Goal: Obtain resource: Obtain resource

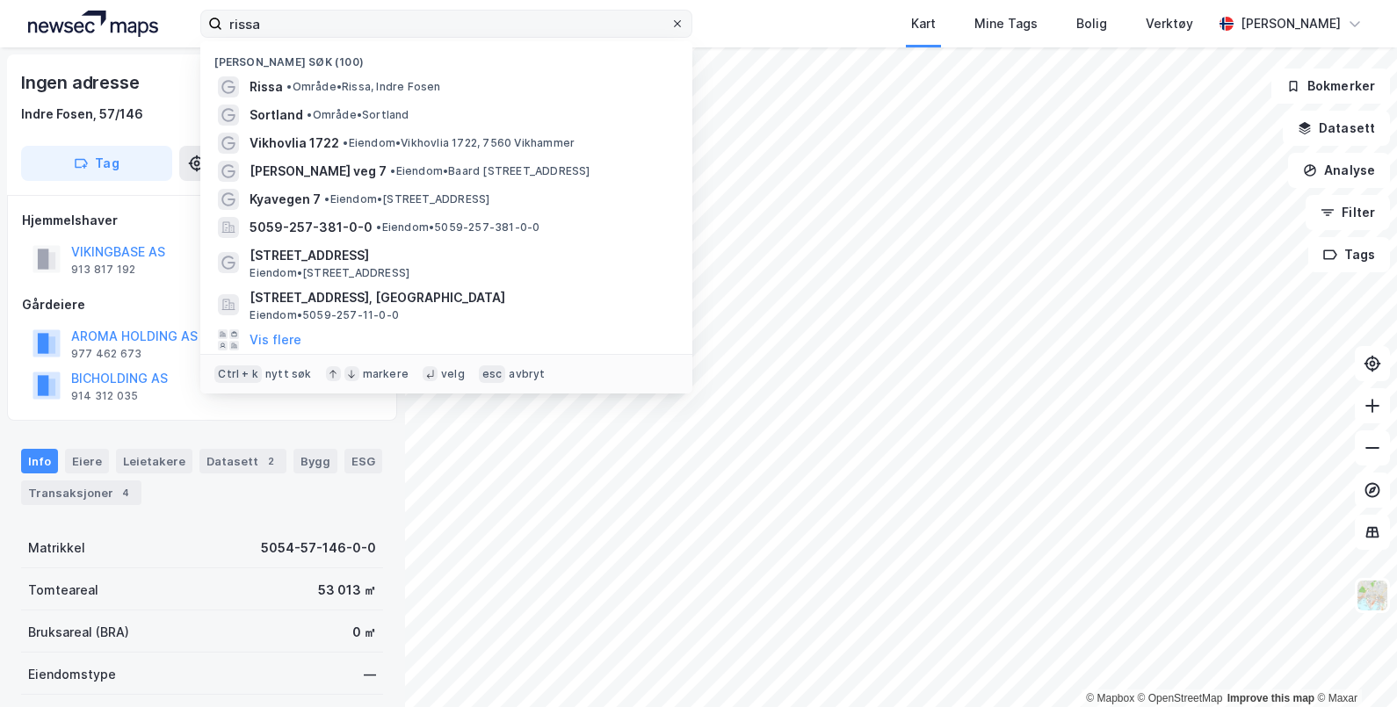
click at [676, 27] on icon at bounding box center [677, 23] width 11 height 11
click at [670, 27] on input "rissa" at bounding box center [446, 24] width 448 height 26
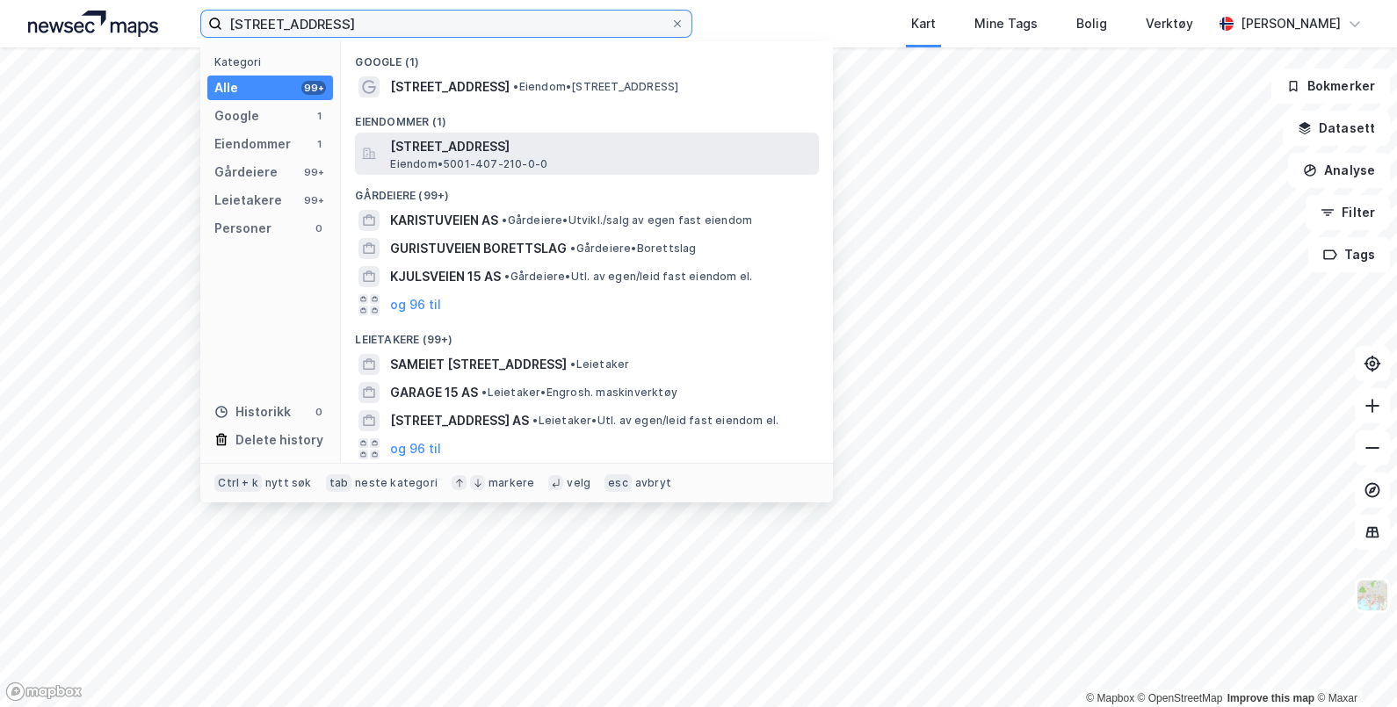
type input "[STREET_ADDRESS]"
click at [547, 148] on span "[STREET_ADDRESS]" at bounding box center [601, 146] width 422 height 21
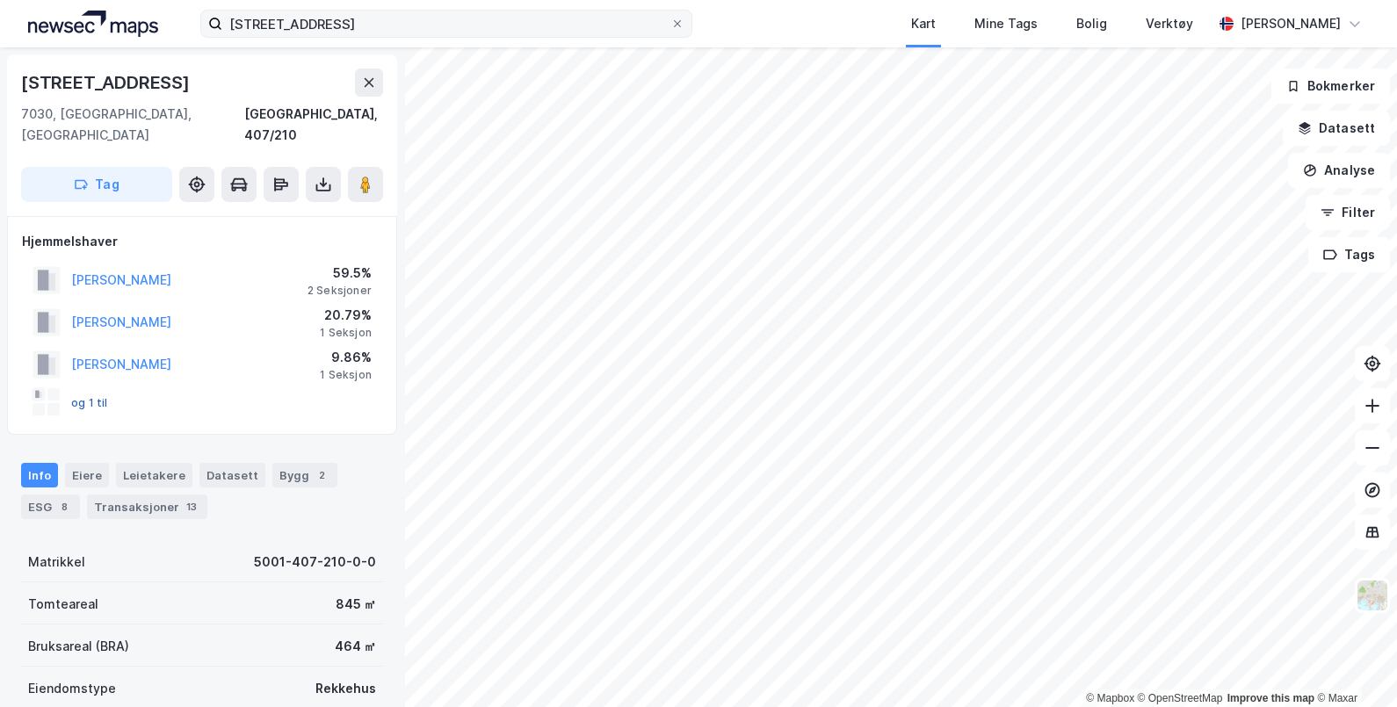
click at [0, 0] on button "og 1 til" at bounding box center [0, 0] width 0 height 0
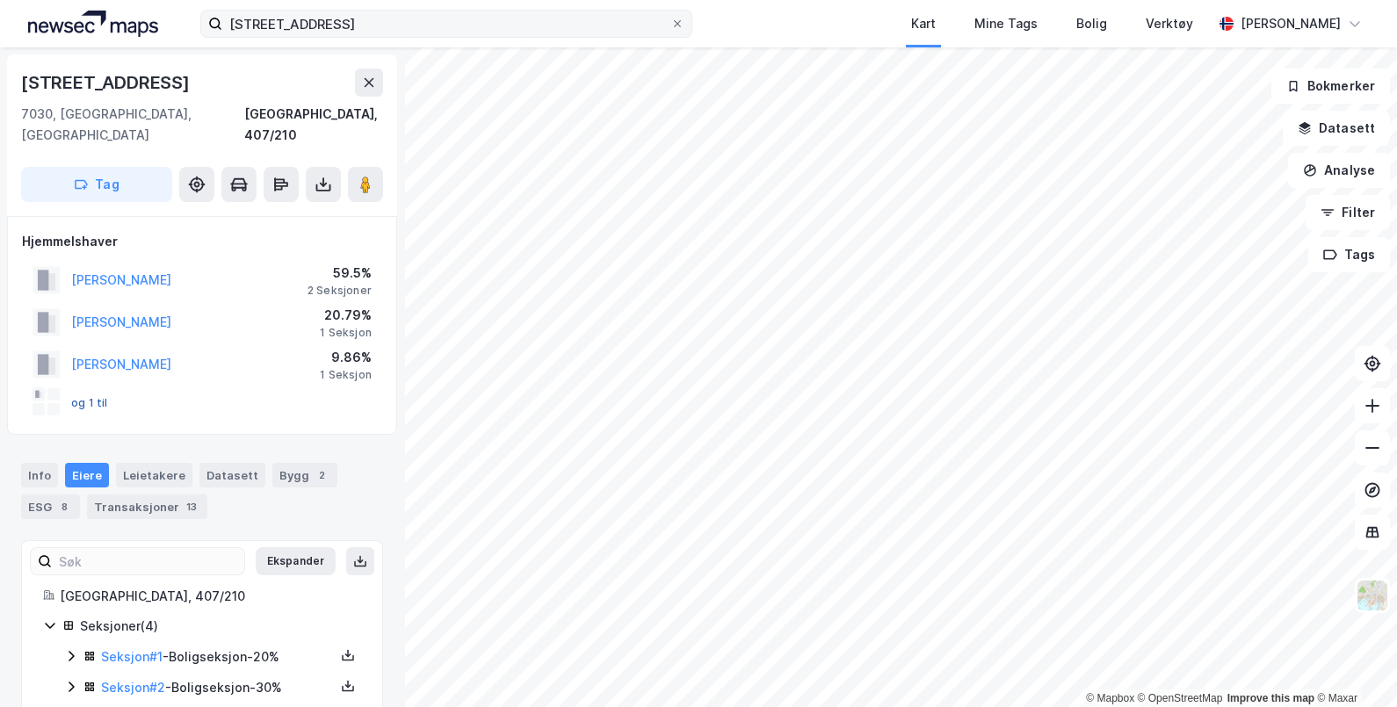
scroll to position [76, 0]
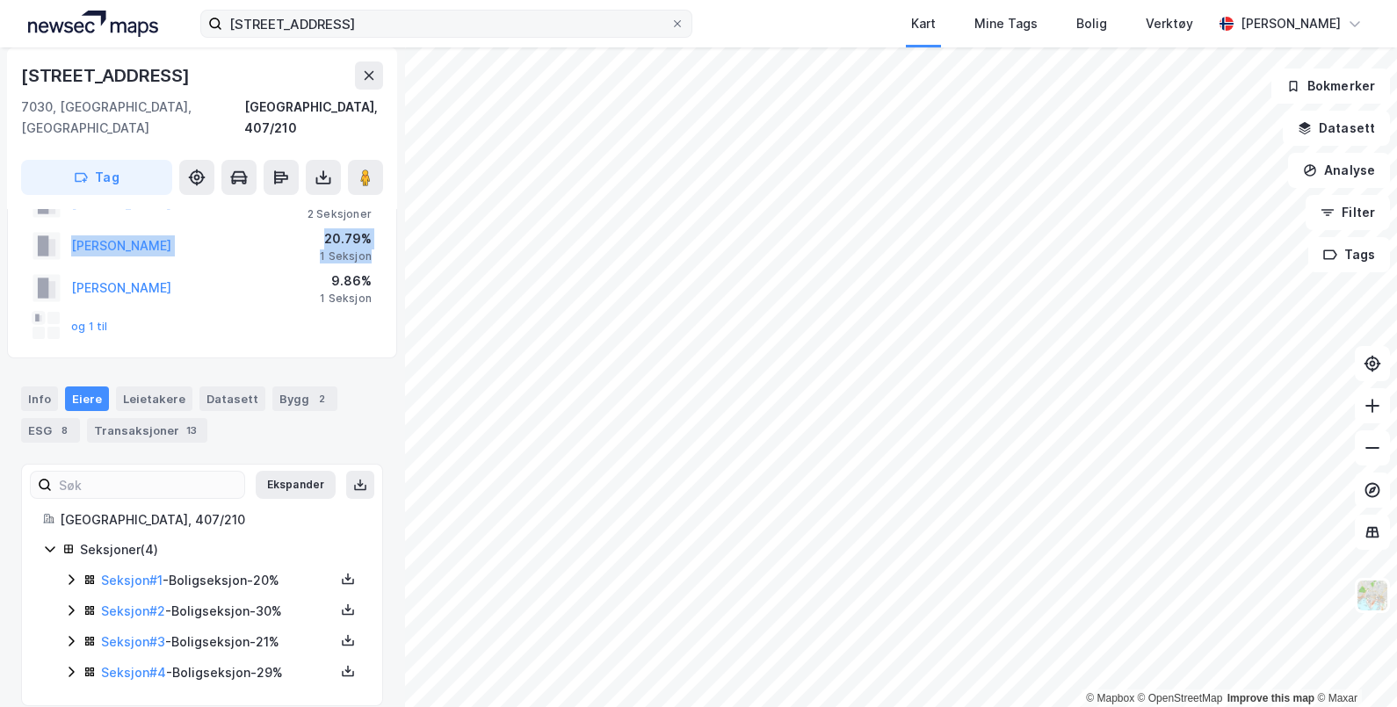
drag, startPoint x: 43, startPoint y: 221, endPoint x: 43, endPoint y: 268, distance: 47.4
click at [43, 268] on div "[PERSON_NAME] 59.5% 2 Seksjoner [PERSON_NAME] 20.79% 1 Seksjon [GEOGRAPHIC_DATA…" at bounding box center [202, 264] width 360 height 162
drag, startPoint x: 43, startPoint y: 268, endPoint x: 194, endPoint y: 300, distance: 154.6
click at [194, 308] on div "og 1 til" at bounding box center [202, 325] width 360 height 35
click at [131, 573] on link "Seksjon # 1" at bounding box center [131, 580] width 61 height 15
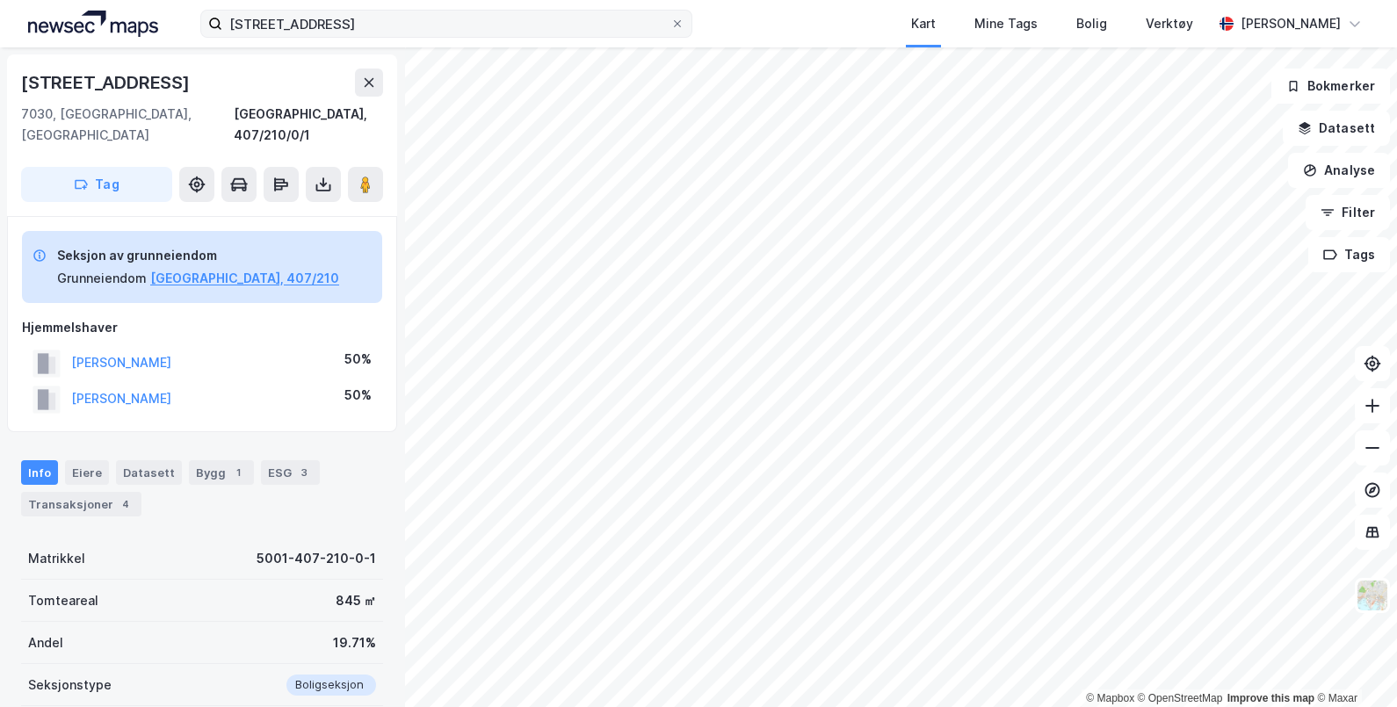
scroll to position [76, 0]
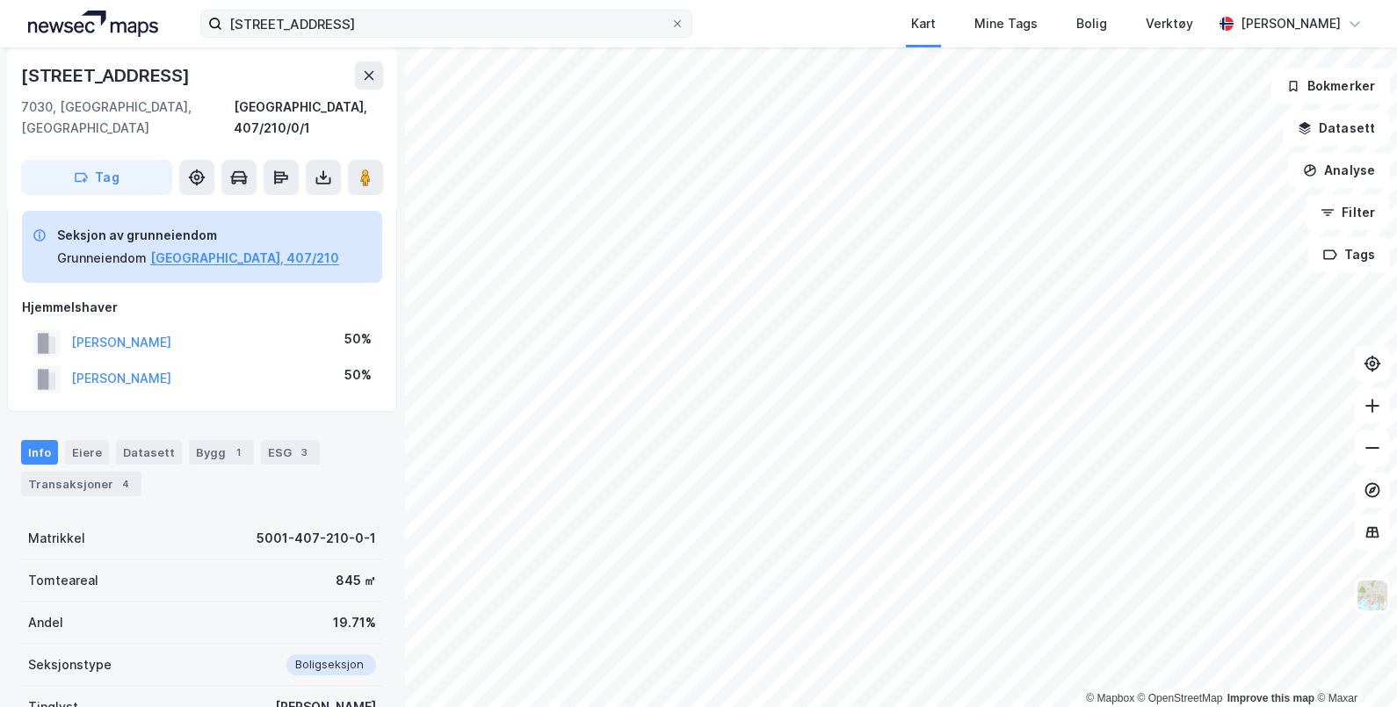
click at [131, 560] on div "Tomteareal 845 ㎡" at bounding box center [202, 581] width 362 height 42
click at [191, 248] on button "[GEOGRAPHIC_DATA], 407/210" at bounding box center [244, 258] width 189 height 21
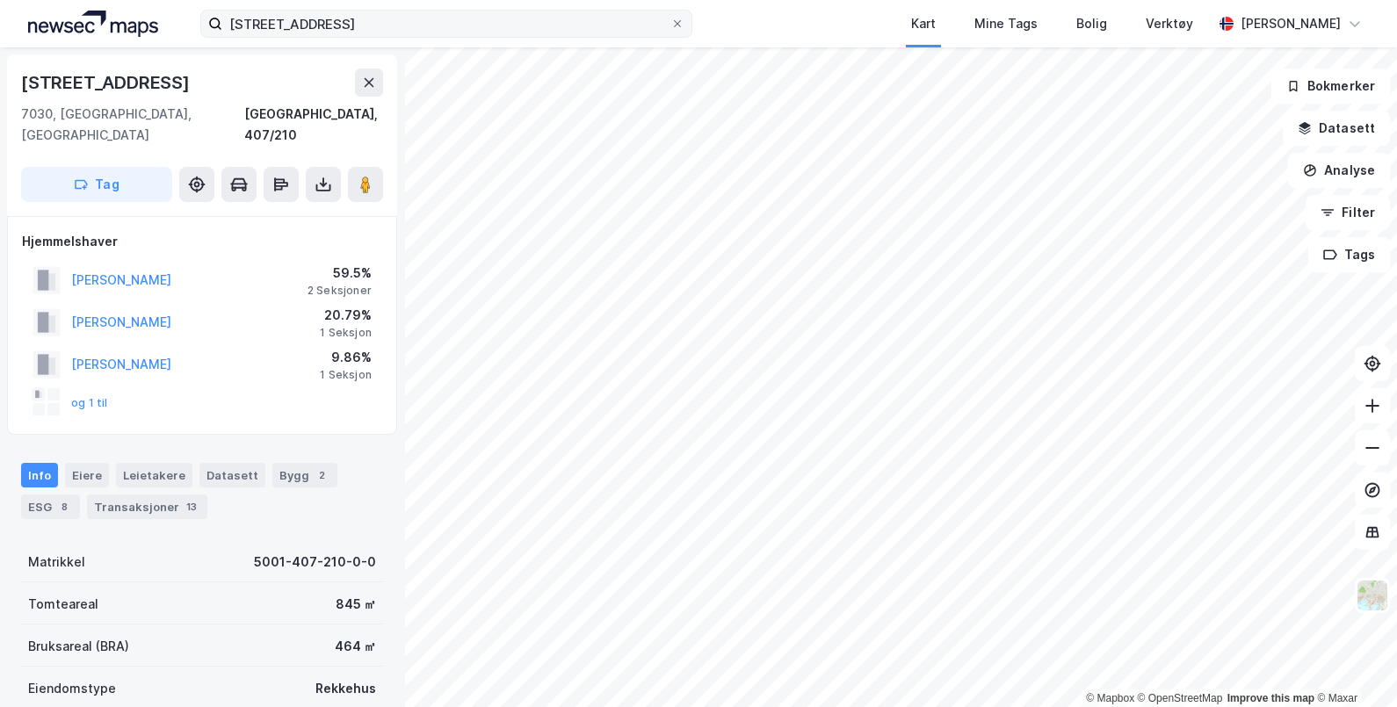
scroll to position [76, 0]
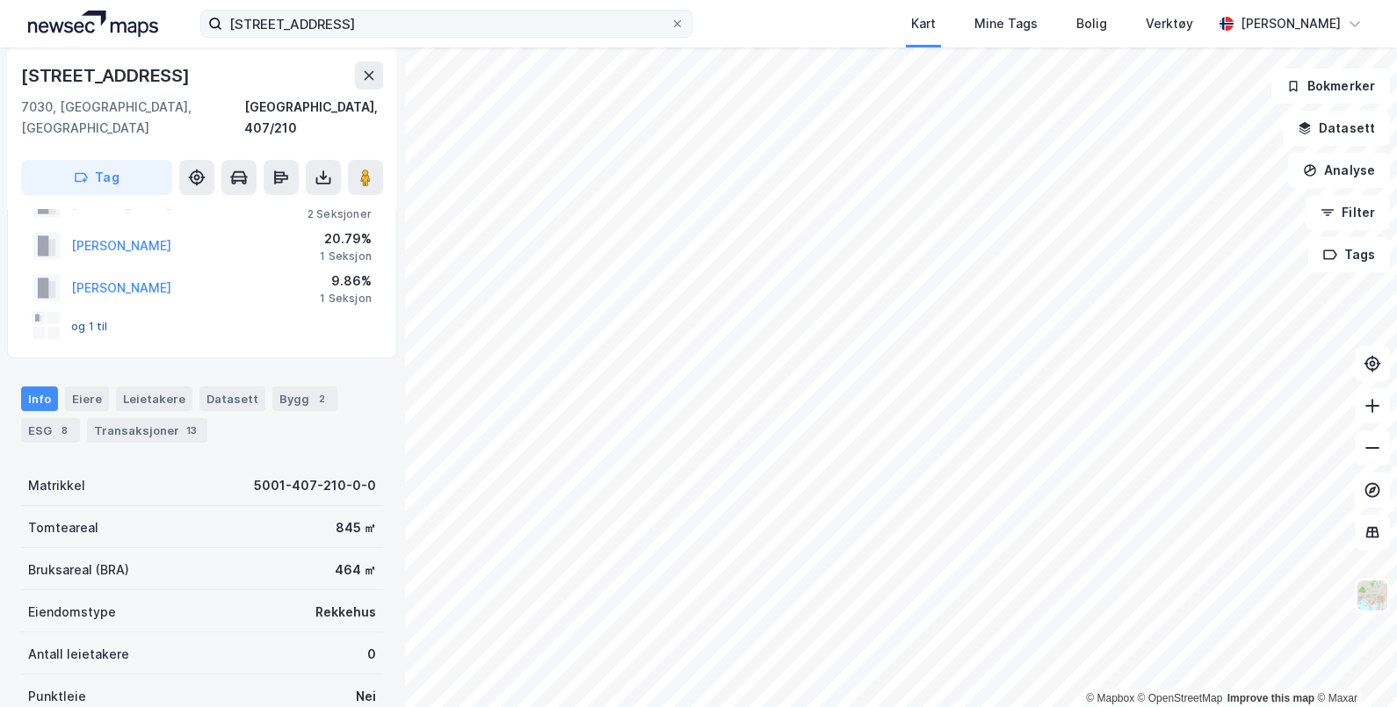
click at [0, 0] on button "og 1 til" at bounding box center [0, 0] width 0 height 0
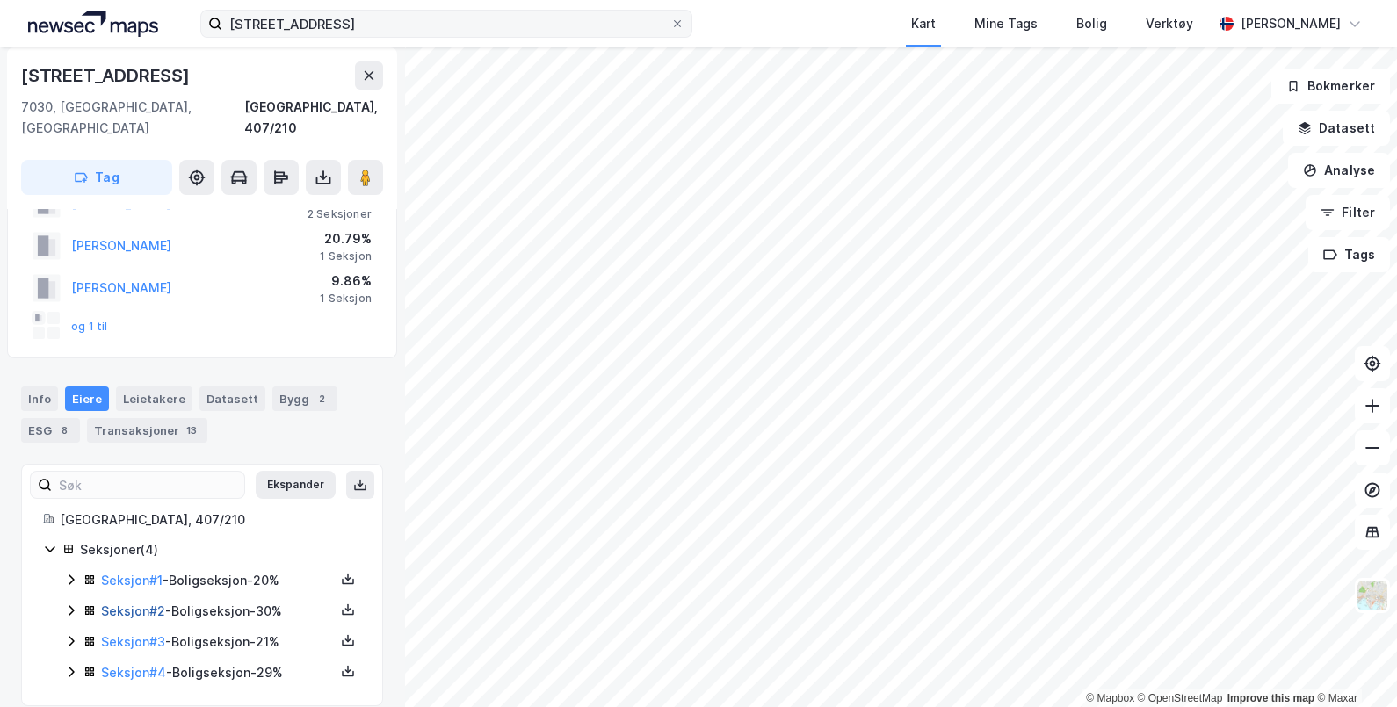
click at [135, 604] on link "Seksjon # 2" at bounding box center [133, 611] width 64 height 15
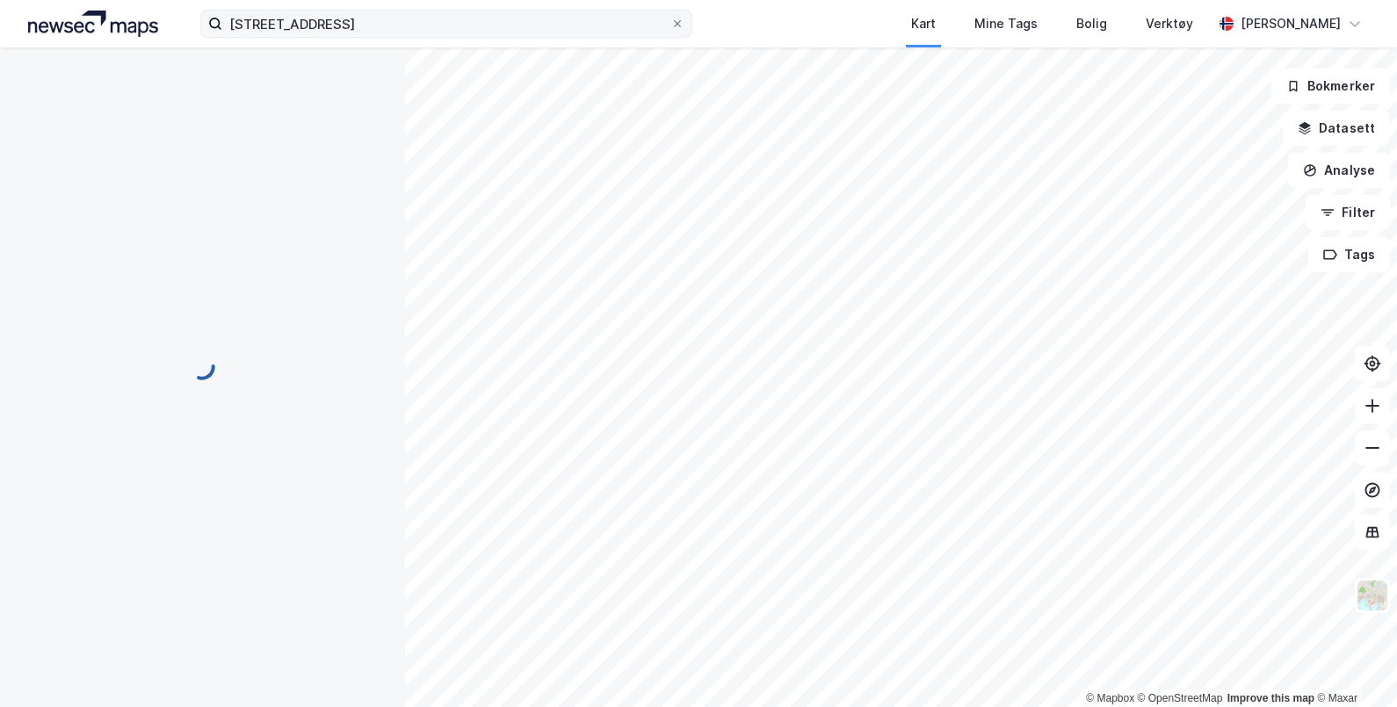
scroll to position [76, 0]
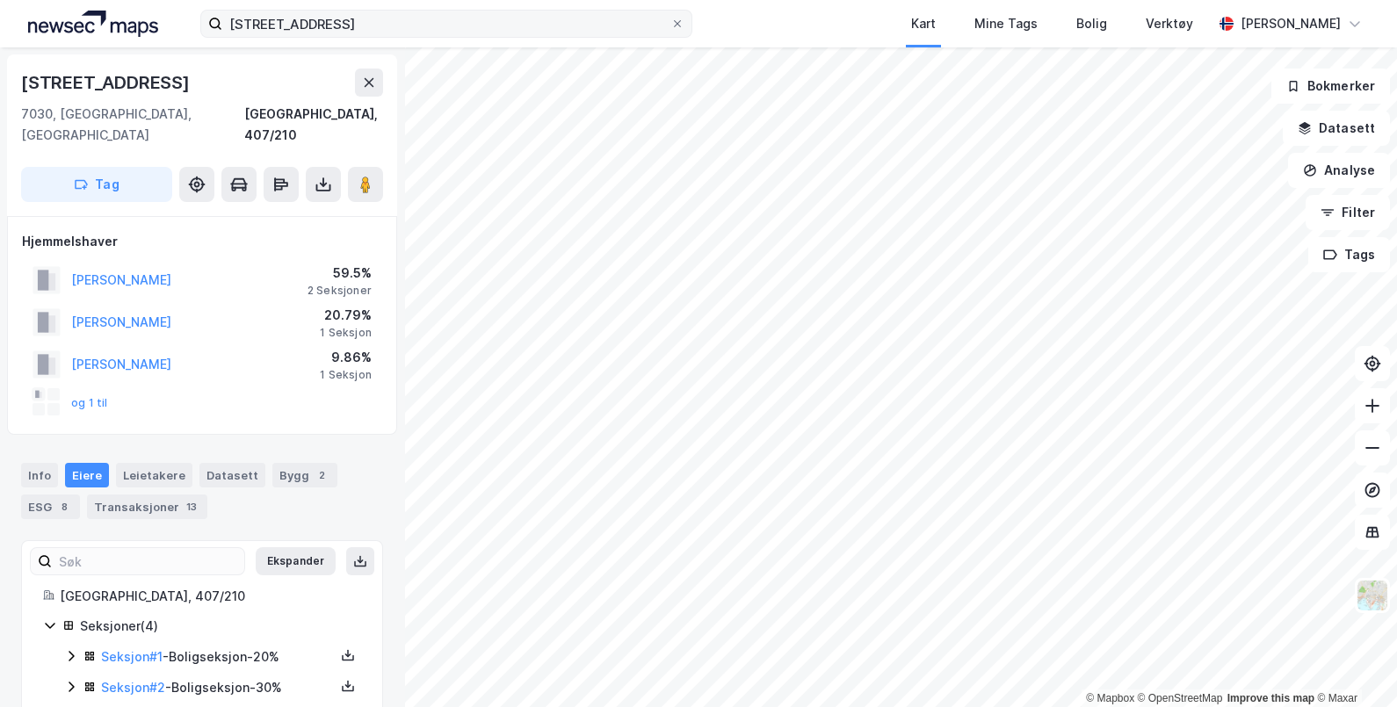
scroll to position [76, 0]
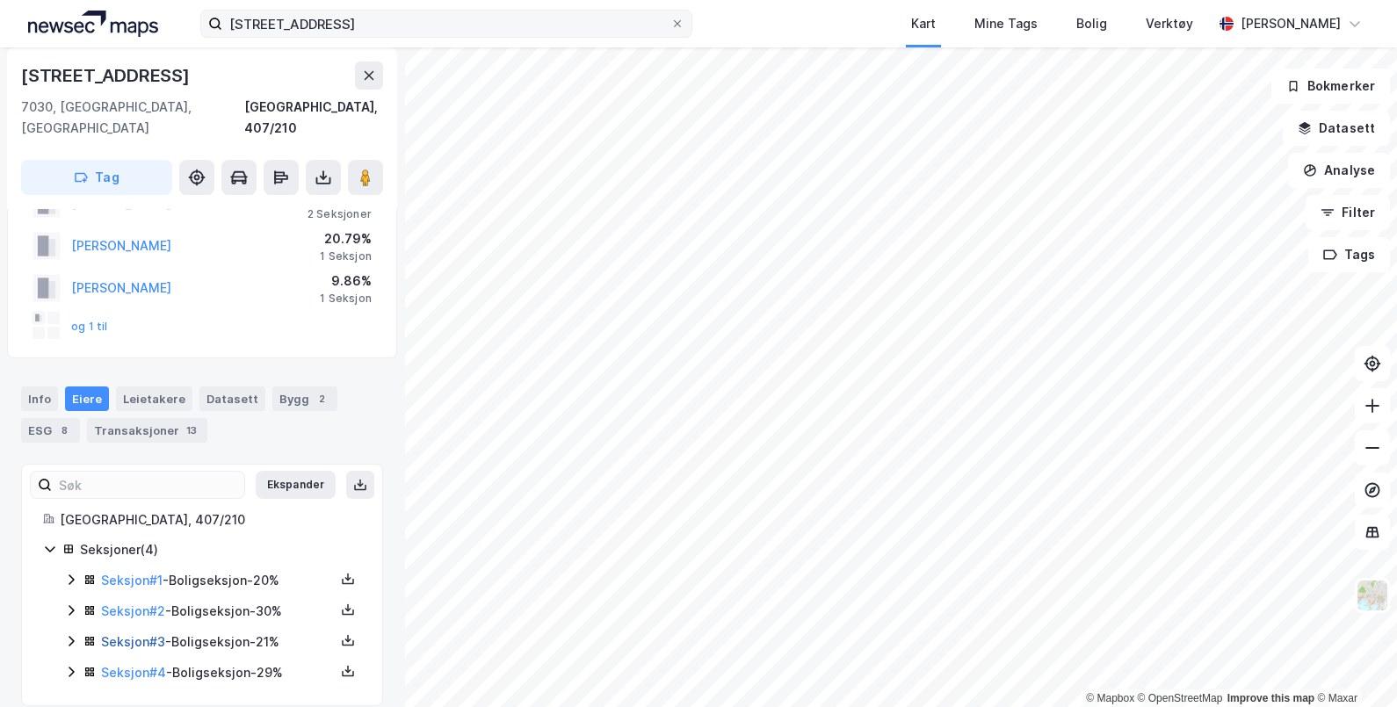
click at [128, 634] on link "Seksjon # 3" at bounding box center [133, 641] width 64 height 15
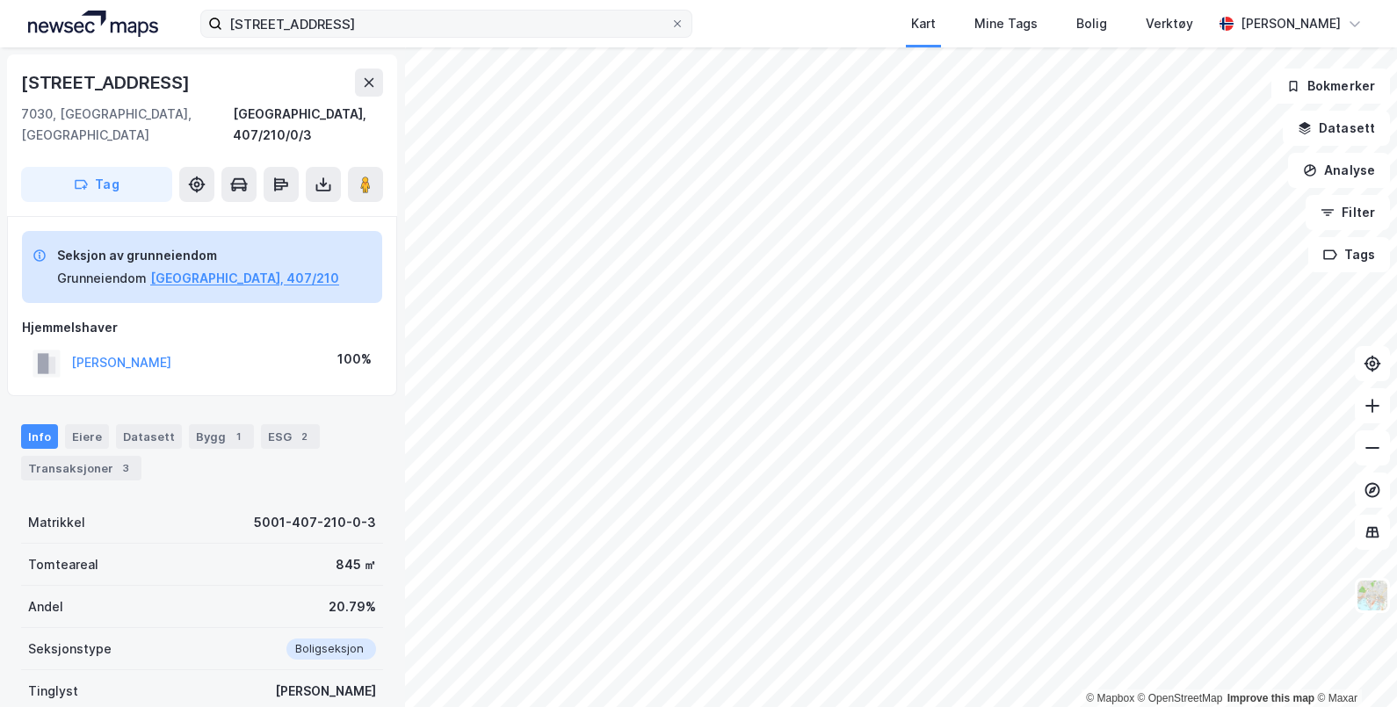
scroll to position [76, 0]
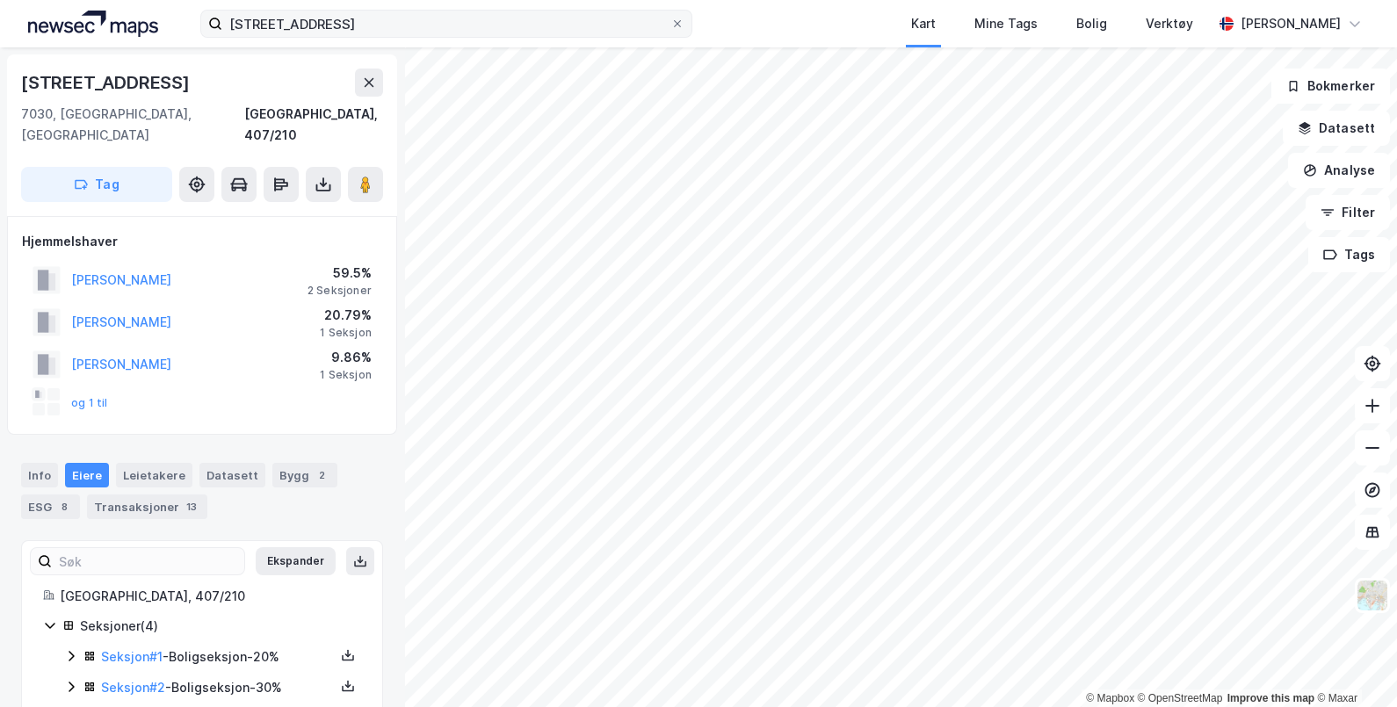
scroll to position [76, 0]
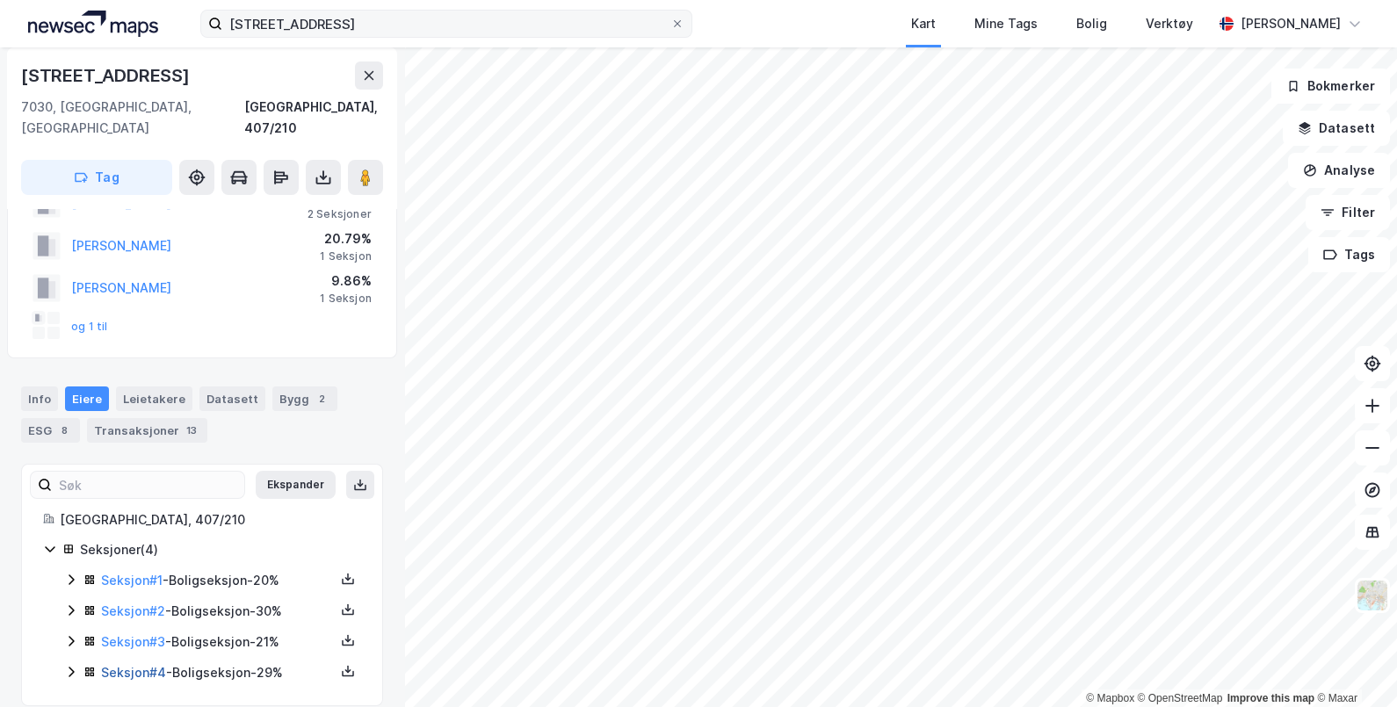
click at [146, 665] on link "Seksjon # 4" at bounding box center [133, 672] width 65 height 15
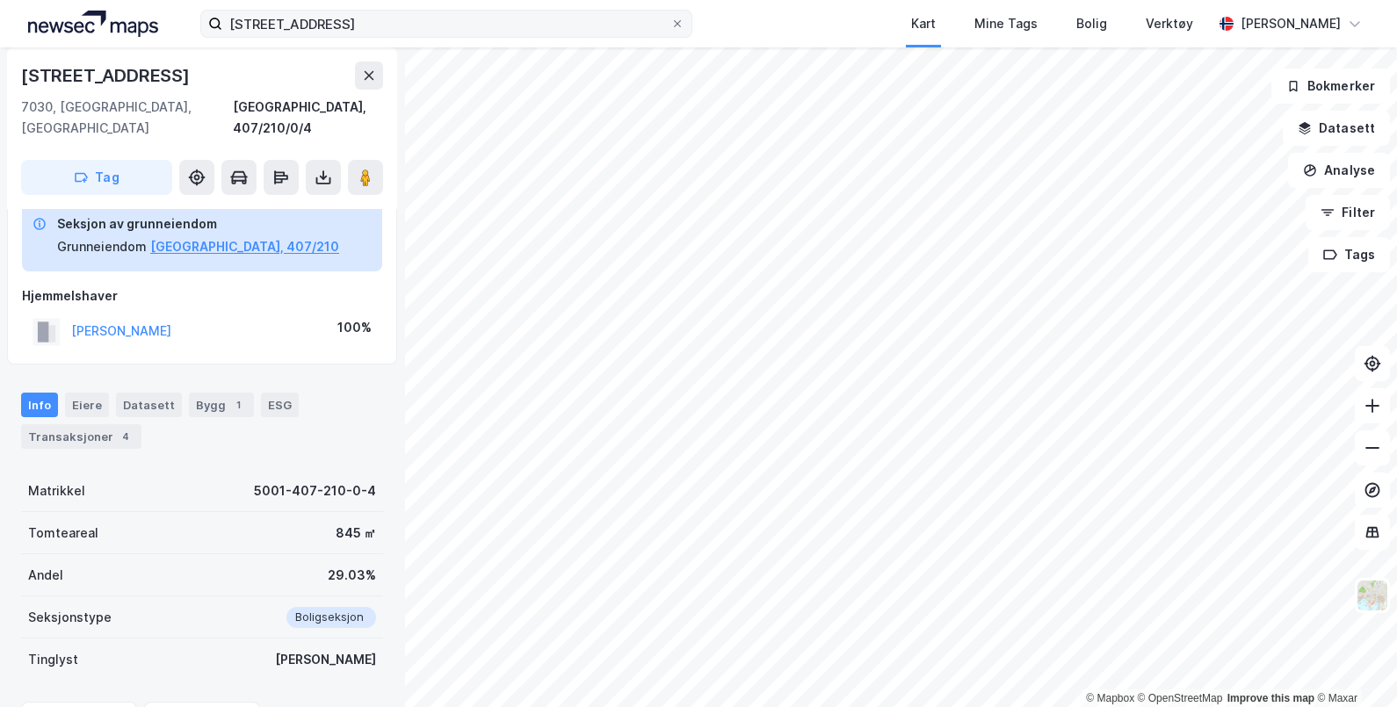
scroll to position [87, 0]
click at [67, 425] on div "Transaksjoner 4" at bounding box center [81, 437] width 120 height 25
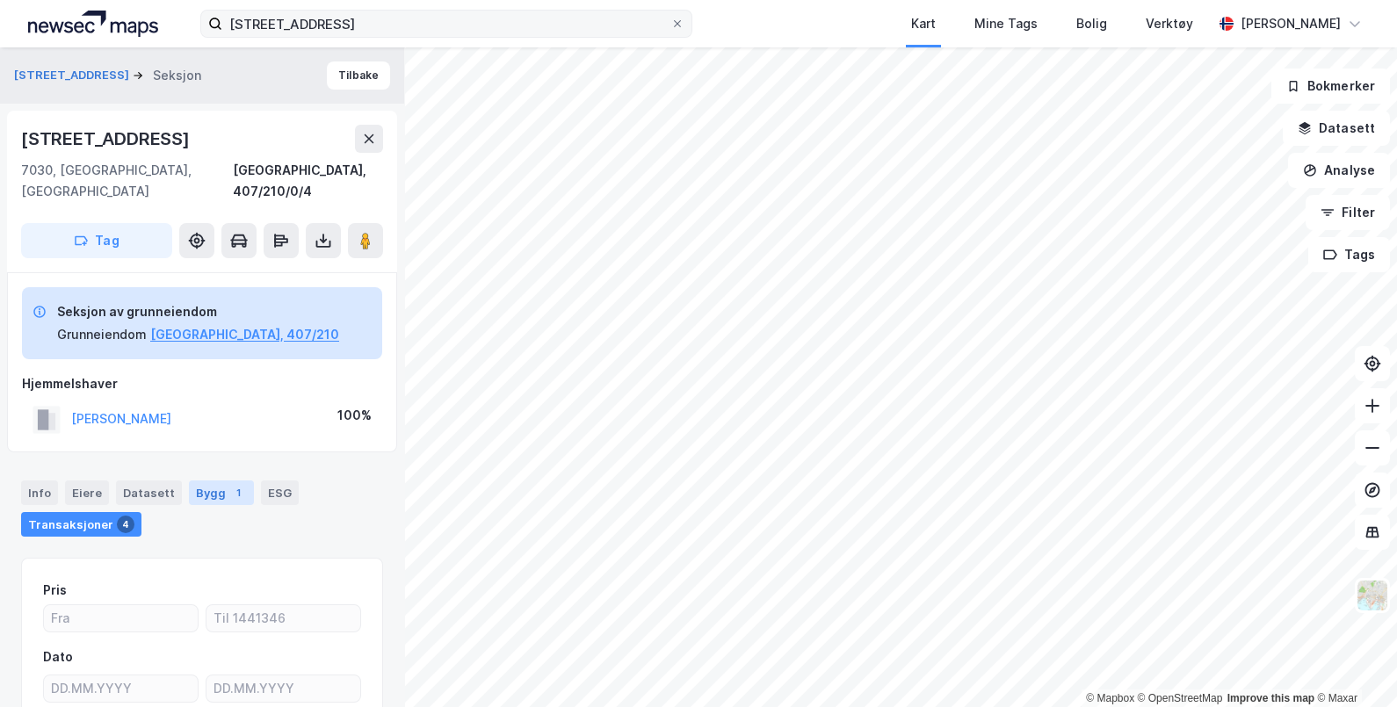
click at [203, 481] on div "Bygg 1" at bounding box center [221, 493] width 65 height 25
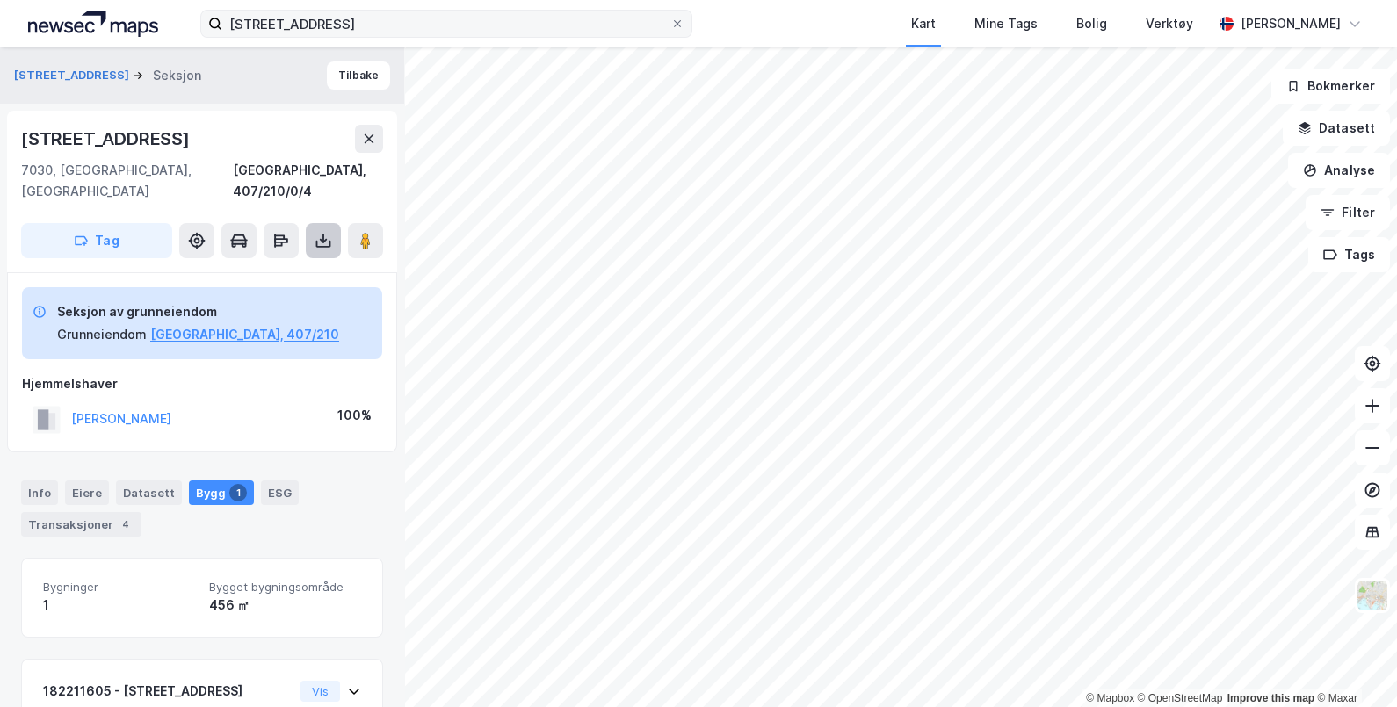
click at [324, 232] on icon at bounding box center [324, 241] width 18 height 18
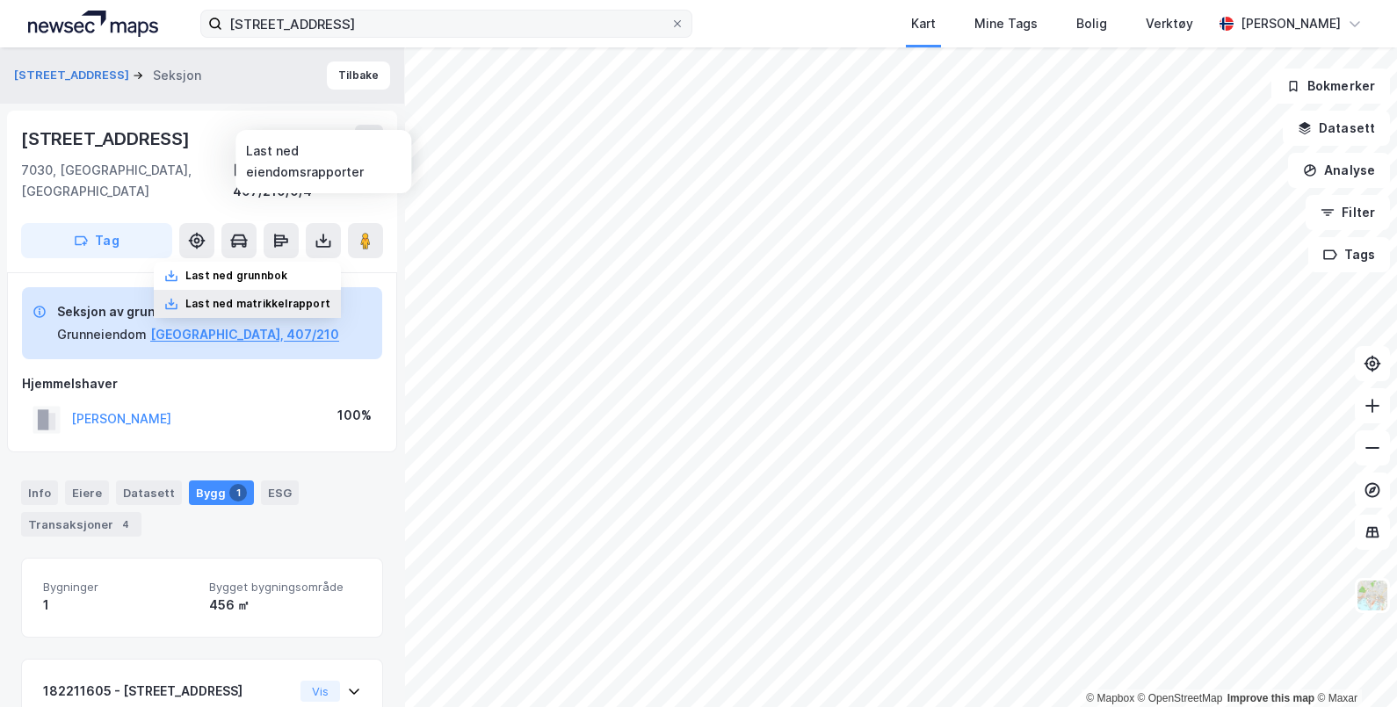
click at [250, 297] on div "Last ned matrikkelrapport" at bounding box center [257, 304] width 145 height 14
click at [252, 269] on div "Last ned grunnbok" at bounding box center [236, 276] width 102 height 14
click at [1369, 405] on icon at bounding box center [1372, 406] width 14 height 2
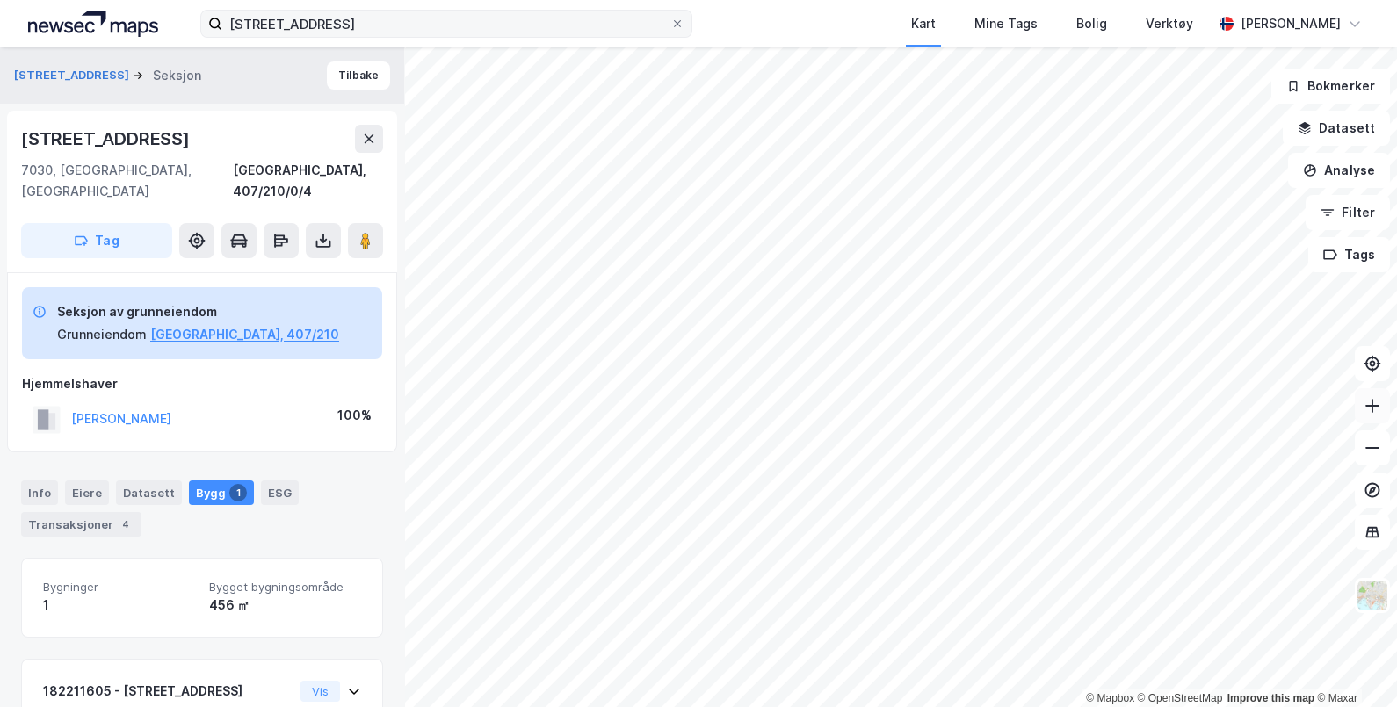
click at [1369, 406] on icon at bounding box center [1372, 406] width 18 height 18
click at [1369, 444] on icon at bounding box center [1372, 448] width 18 height 18
